Goal: Navigation & Orientation: Find specific page/section

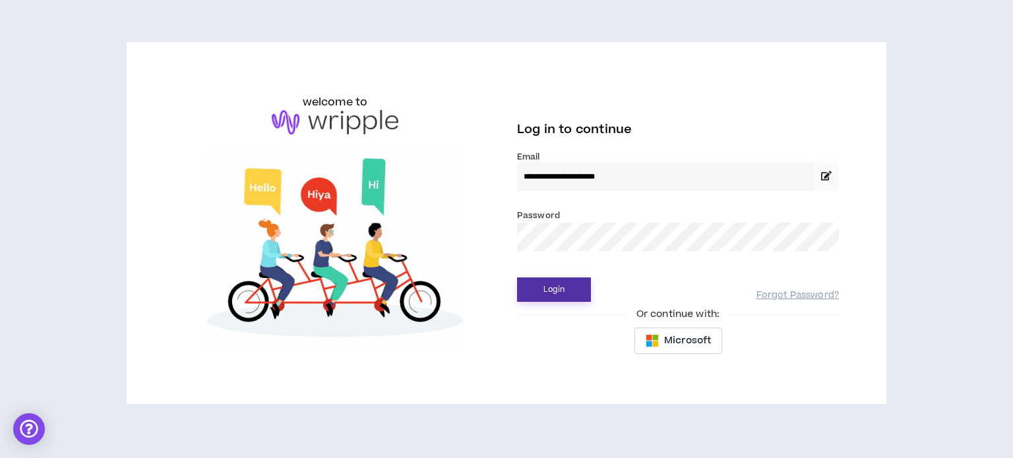
click at [559, 287] on button "Login" at bounding box center [554, 290] width 74 height 24
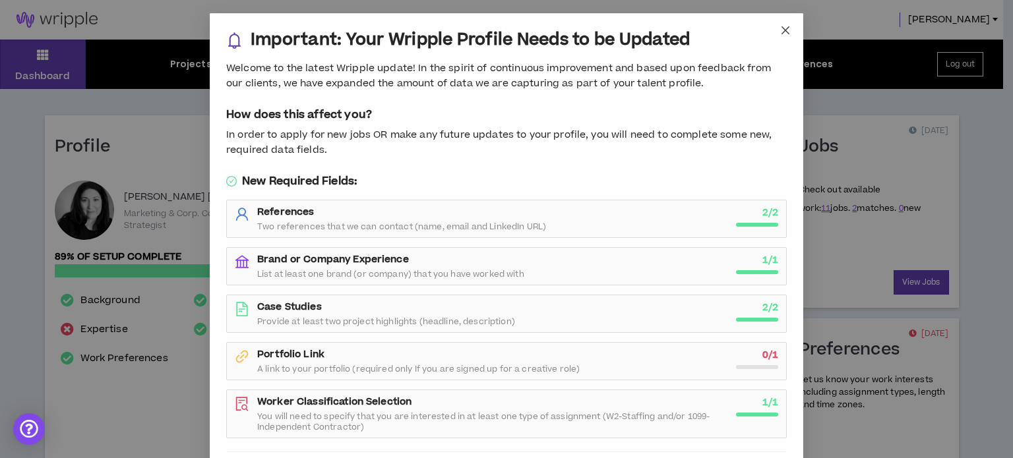
click at [784, 24] on span "Close" at bounding box center [785, 31] width 36 height 36
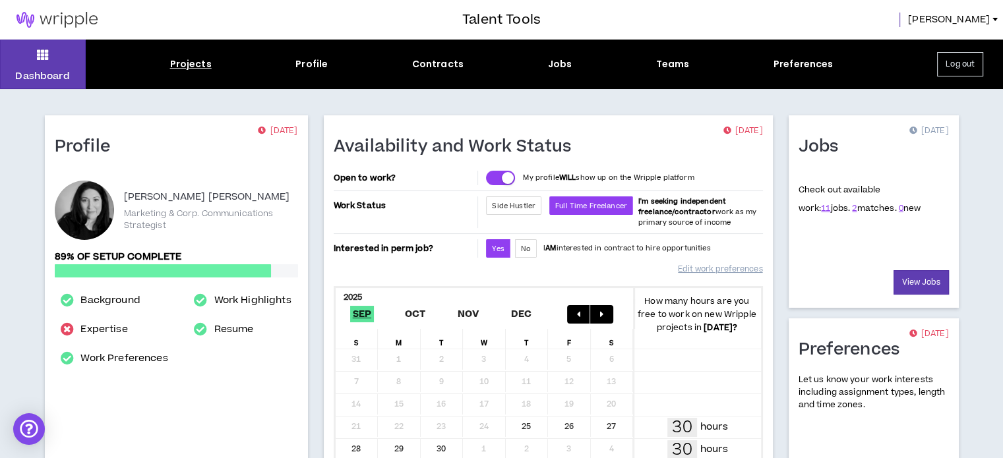
click at [189, 61] on div "Projects" at bounding box center [191, 64] width 42 height 14
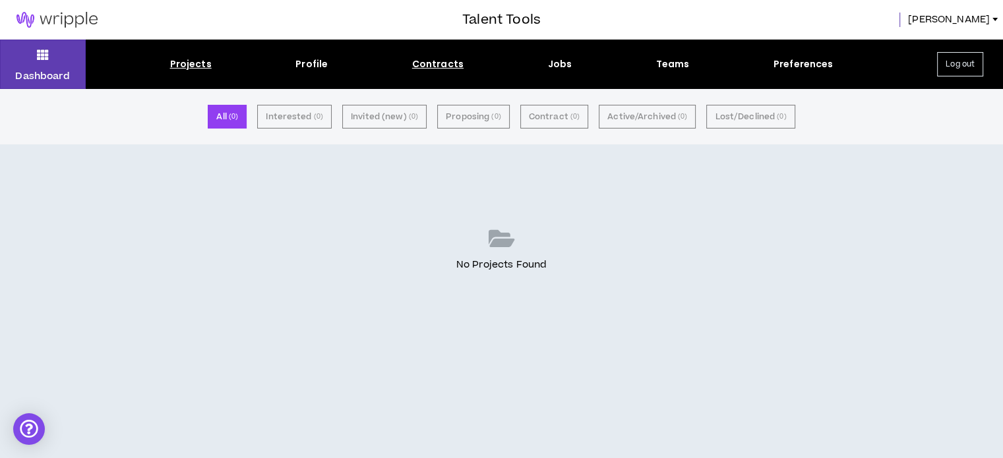
click at [435, 63] on div "Contracts" at bounding box center [437, 64] width 51 height 14
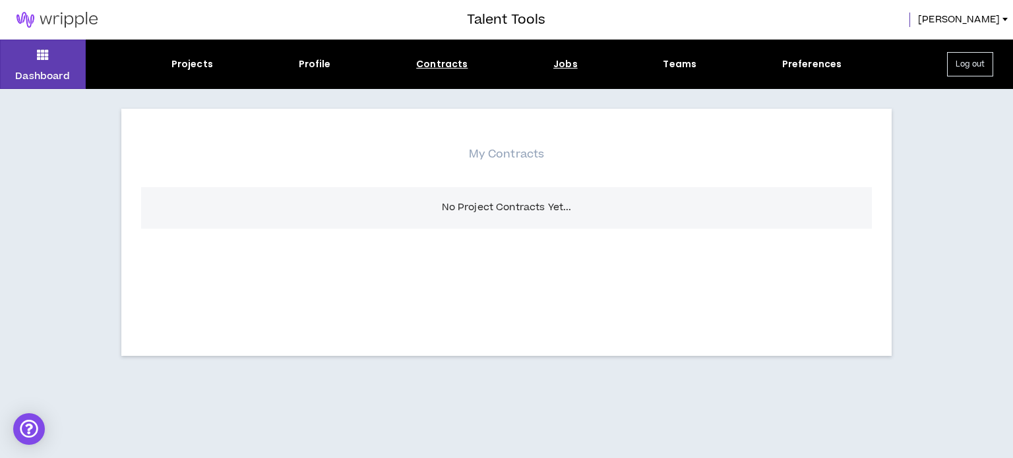
click at [566, 63] on div "Jobs" at bounding box center [565, 64] width 24 height 14
